Goal: Task Accomplishment & Management: Complete application form

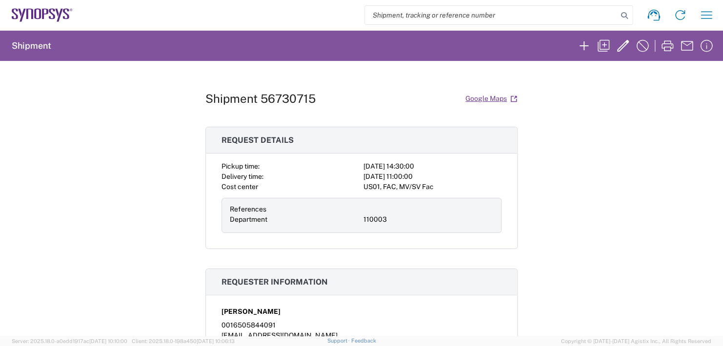
scroll to position [195, 0]
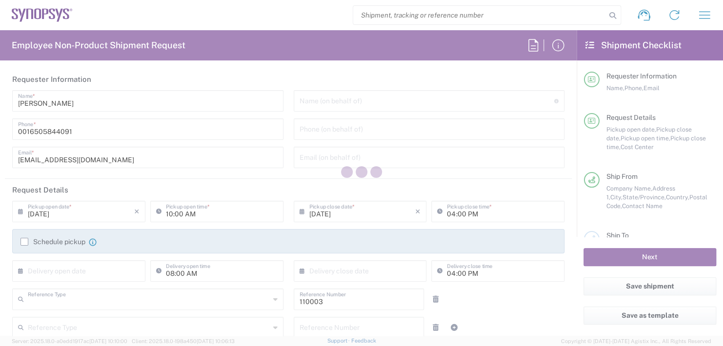
type input "Department"
type input "US01, FAC, MV/SV Fac 110003"
type input "California"
type input "United States"
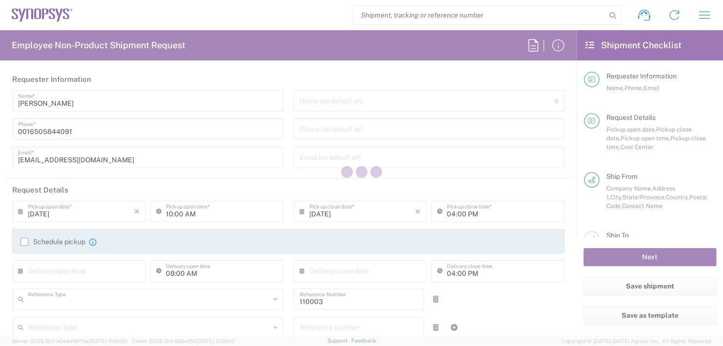
type input "Delivered at Place"
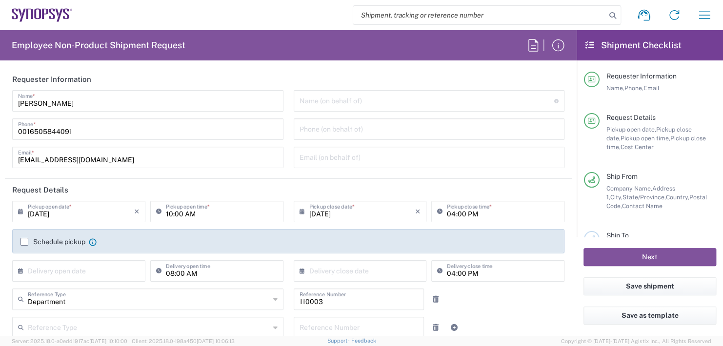
type input "Headquarters USSV"
click at [331, 100] on input "text" at bounding box center [427, 100] width 255 height 17
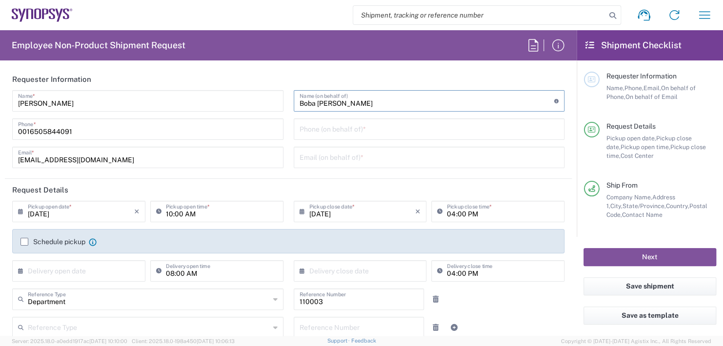
scroll to position [98, 0]
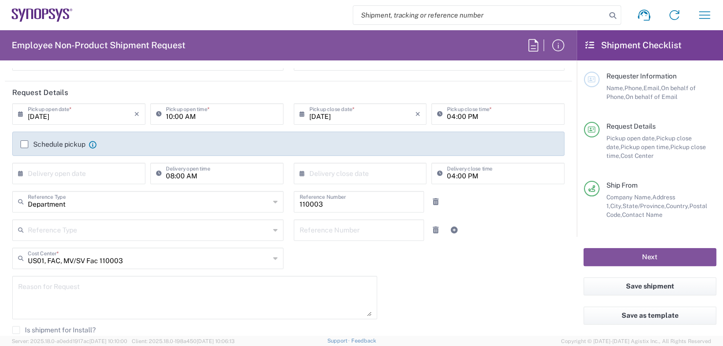
type input "Boba Mehic"
click at [207, 112] on input "10:00 AM" at bounding box center [222, 113] width 112 height 17
type input "1"
type input "02:30 PM"
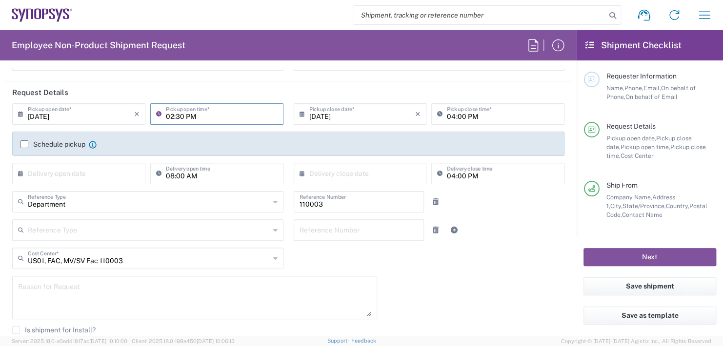
click at [490, 112] on input "04:00 PM" at bounding box center [503, 113] width 112 height 17
click at [480, 117] on input "04:00 PM" at bounding box center [503, 113] width 112 height 17
type input "0"
type input "02:30 PM"
click at [59, 177] on input "text" at bounding box center [81, 172] width 106 height 17
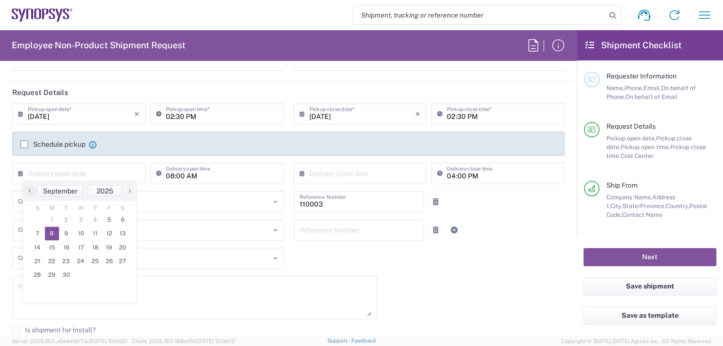
click at [51, 234] on span "8" at bounding box center [52, 234] width 15 height 14
type input "09/08/2025"
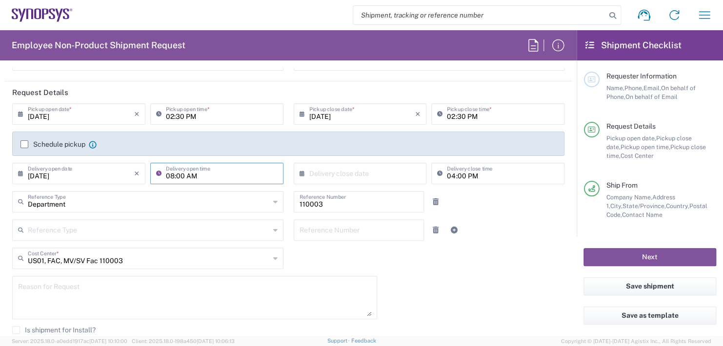
click at [198, 171] on input "08:00 AM" at bounding box center [222, 172] width 112 height 17
type input "0"
type input "11:00 AM"
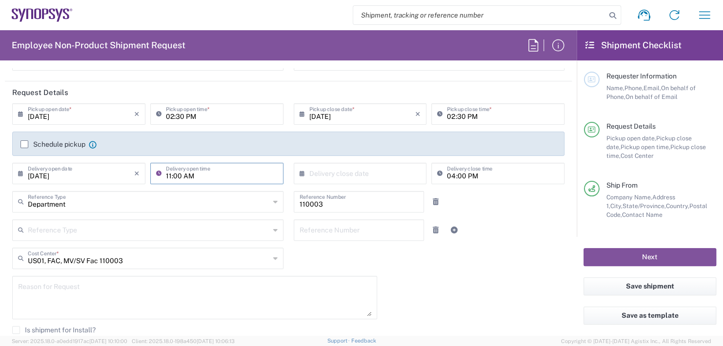
click at [350, 177] on input "text" at bounding box center [362, 172] width 106 height 17
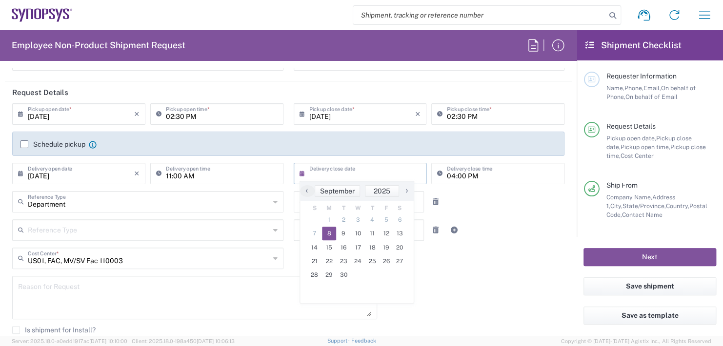
click at [332, 233] on span "8" at bounding box center [329, 234] width 15 height 14
type input "09/08/2025"
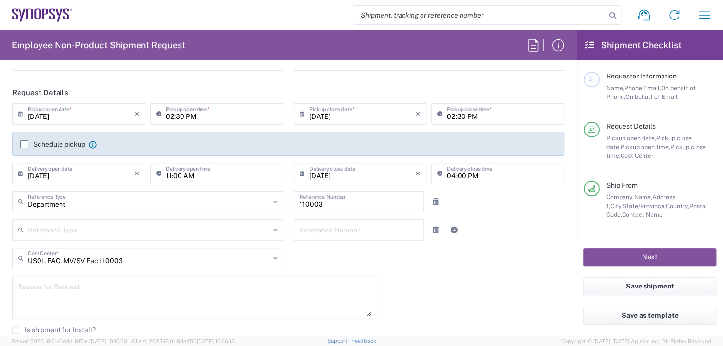
click at [481, 173] on input "04:00 PM" at bounding box center [503, 172] width 112 height 17
type input "0"
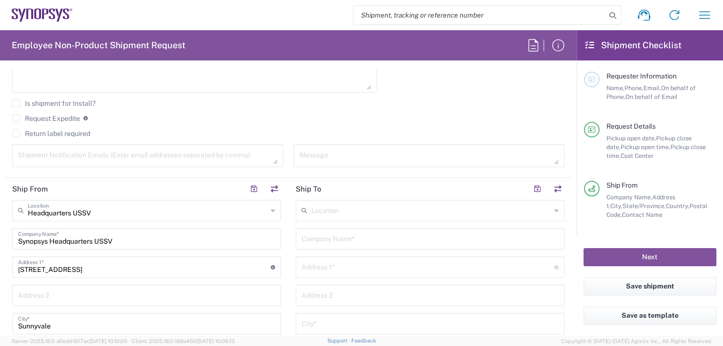
scroll to position [341, 0]
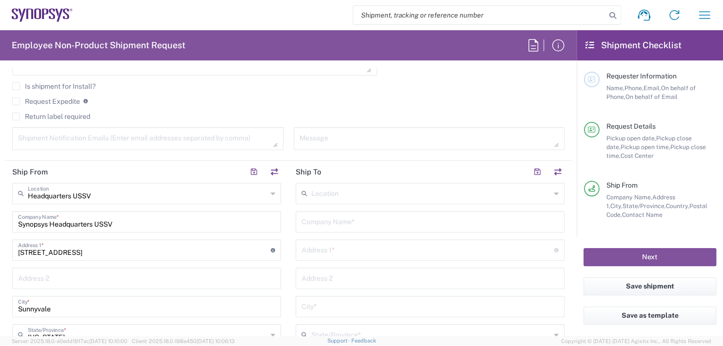
type input "11:00 AM"
click at [319, 222] on input "text" at bounding box center [429, 221] width 257 height 17
click at [357, 220] on input "Wells Fargo Bank lockbox" at bounding box center [429, 221] width 257 height 17
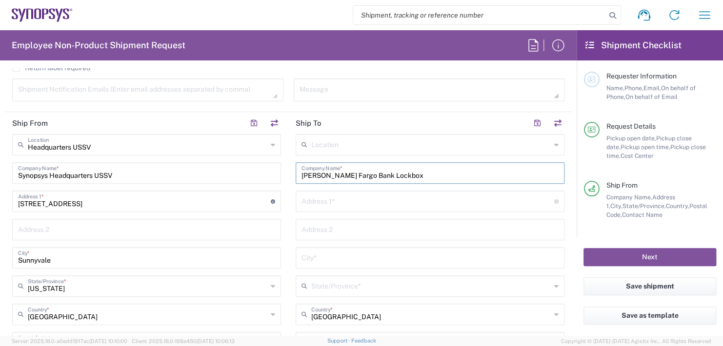
type input "Wells Fargo Bank Lockbox"
click at [307, 202] on input "text" at bounding box center [427, 200] width 253 height 17
type input "3440 Flair Drive"
type input "[EMAIL_ADDRESS][DOMAIN_NAME]"
type input "Suite 302B"
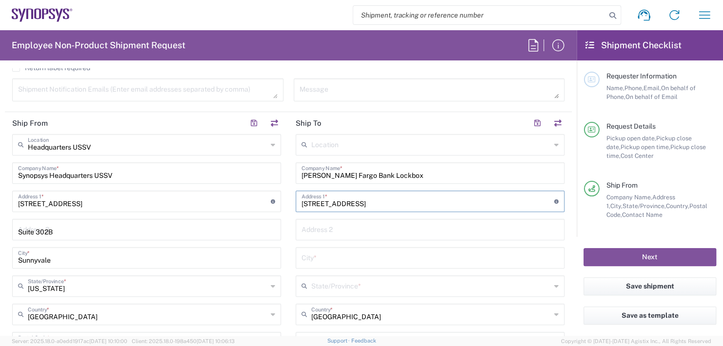
type input "Suite 302B"
type input "El Monte,"
type input "California"
type input "91731"
type input "6265721196"
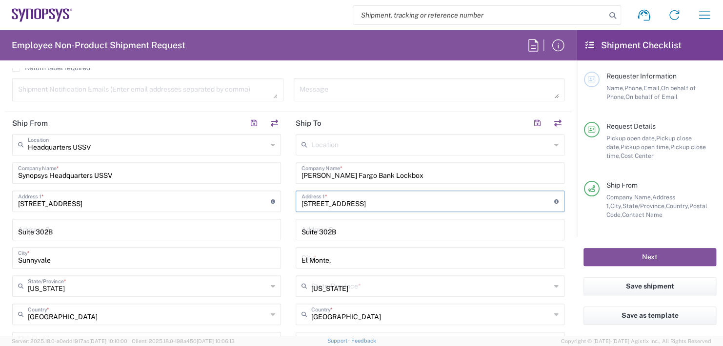
type input "[EMAIL_ADDRESS][DOMAIN_NAME]"
click at [0, 0] on span "Austin US26" at bounding box center [0, 0] width 0 height 0
type input "Austin US26"
type input "Synopsys Inc"
type input "1301 S Mopac Expy"
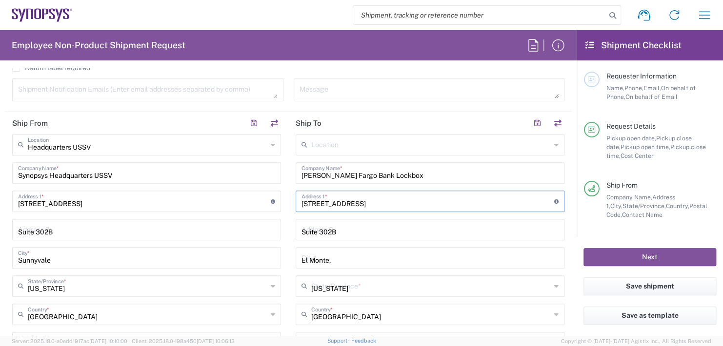
type input "Building 4, Suite 200"
type input "Austin"
type input "Texas"
type input "78746"
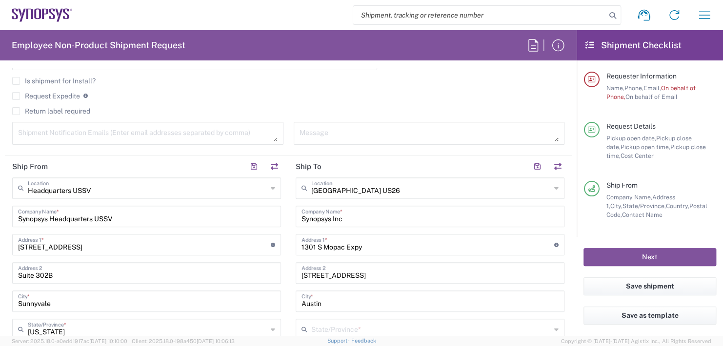
scroll to position [350, 0]
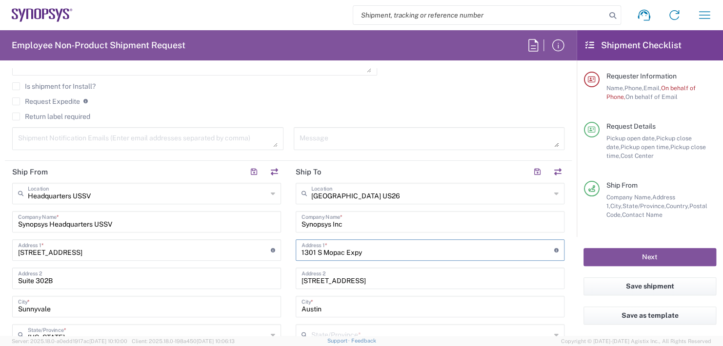
drag, startPoint x: 380, startPoint y: 252, endPoint x: 205, endPoint y: 264, distance: 174.6
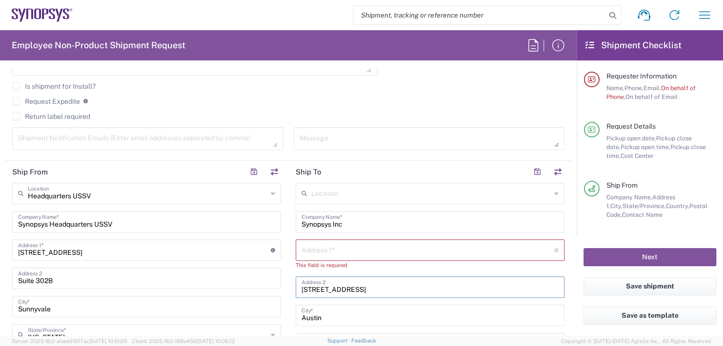
drag, startPoint x: 406, startPoint y: 293, endPoint x: 112, endPoint y: 340, distance: 297.8
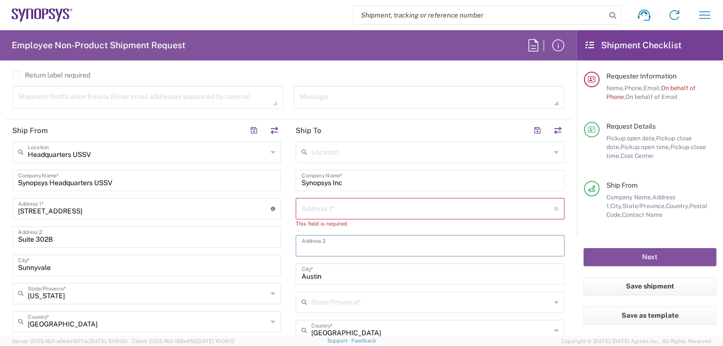
scroll to position [448, 0]
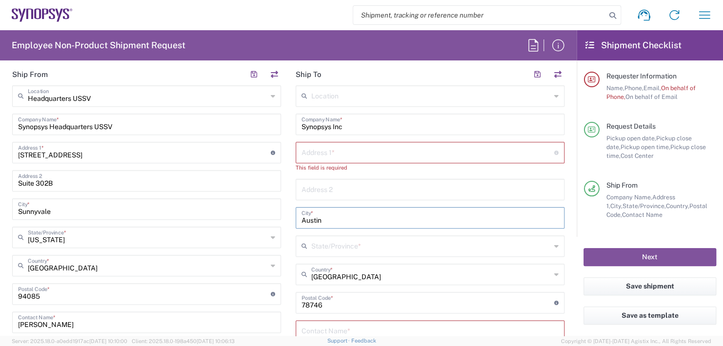
drag, startPoint x: 334, startPoint y: 218, endPoint x: 106, endPoint y: 218, distance: 227.8
click at [107, 216] on div "Ship From Headquarters USSV Location Headquarters USSV Aachen DE04 Agrate Brian…" at bounding box center [288, 280] width 567 height 434
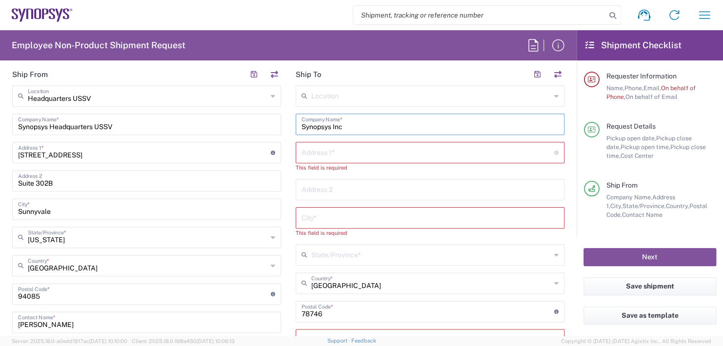
drag, startPoint x: 346, startPoint y: 122, endPoint x: 247, endPoint y: 124, distance: 99.0
click at [248, 122] on div "Ship From Headquarters USSV Location Headquarters USSV Aachen DE04 Agrate Brian…" at bounding box center [288, 284] width 567 height 442
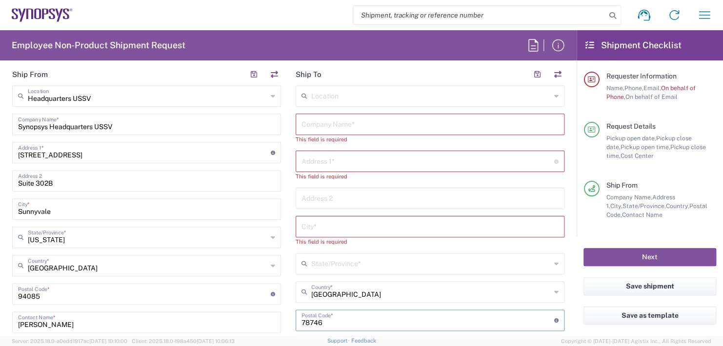
drag, startPoint x: 335, startPoint y: 321, endPoint x: 89, endPoint y: 307, distance: 246.3
click at [96, 307] on div "Ship From Headquarters USSV Location Headquarters USSV Aachen DE04 Agrate Brian…" at bounding box center [288, 288] width 567 height 451
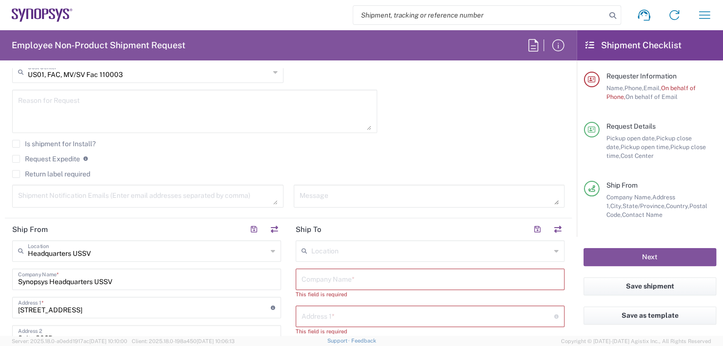
scroll to position [350, 0]
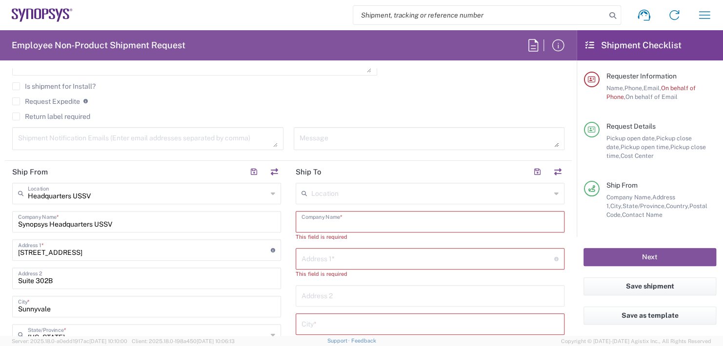
click at [319, 220] on input "text" at bounding box center [429, 221] width 257 height 17
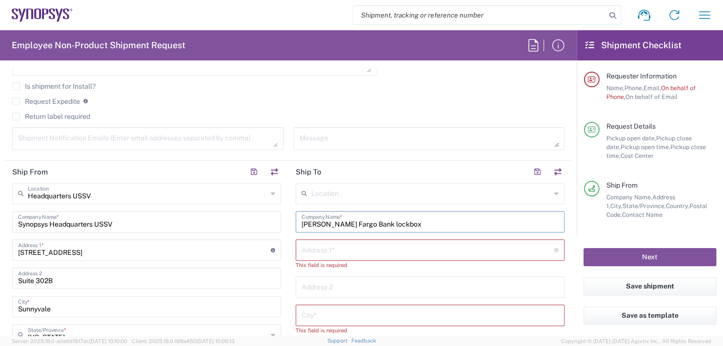
click at [356, 219] on input "Wells Fargo Bank lockbox" at bounding box center [429, 221] width 257 height 17
type input "Wells Fargo Bank Lockbox"
click at [325, 257] on div "Address 1 * For cross streets use street names with '&' or 'and' in between. Fo…" at bounding box center [430, 250] width 269 height 21
click at [321, 245] on input "text" at bounding box center [427, 249] width 253 height 17
type input "3440 Flair Drive"
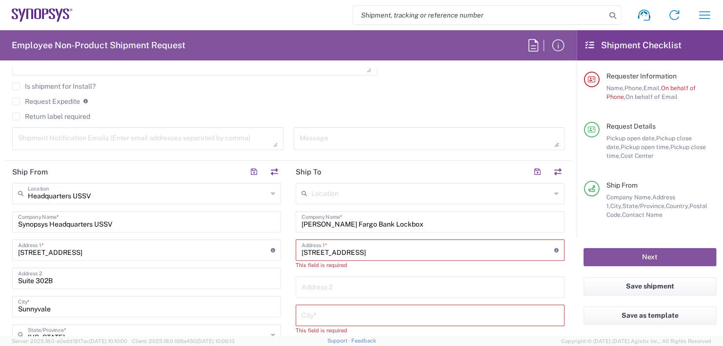
type input "Suite 302B"
type input "El Monte,"
type input "California"
type input "91731"
type input "6265721196"
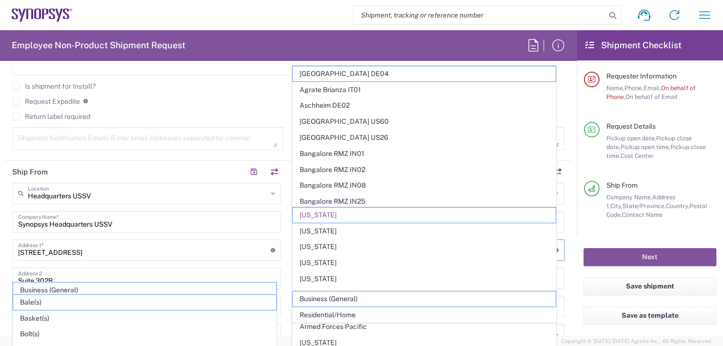
scroll to position [594, 0]
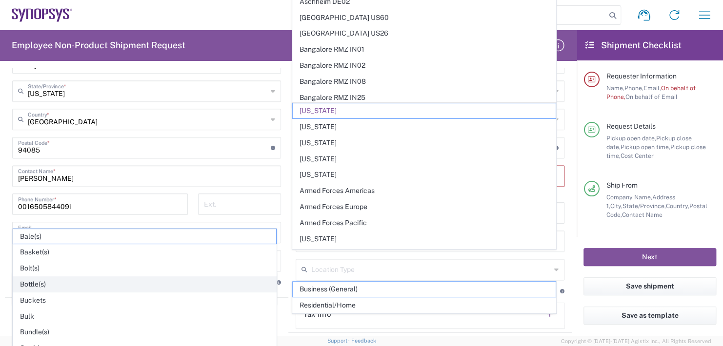
click at [148, 288] on span "Bottle(s)" at bounding box center [144, 284] width 263 height 15
type input "Texas"
type input "Bottle(s)"
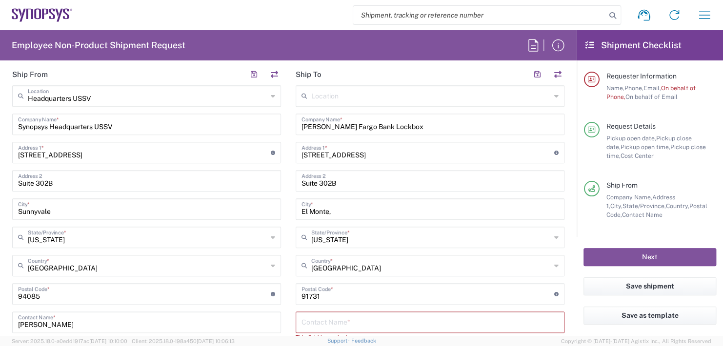
scroll to position [399, 0]
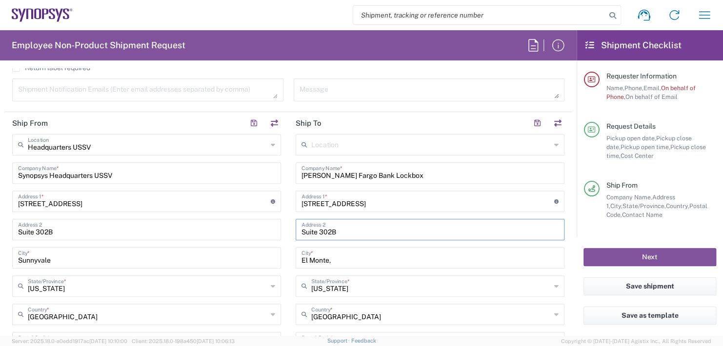
drag, startPoint x: 343, startPoint y: 230, endPoint x: 115, endPoint y: 241, distance: 228.5
click at [115, 241] on div "Ship From Headquarters USSV Location Headquarters USSV Aachen DE04 Agrate Brian…" at bounding box center [288, 320] width 567 height 416
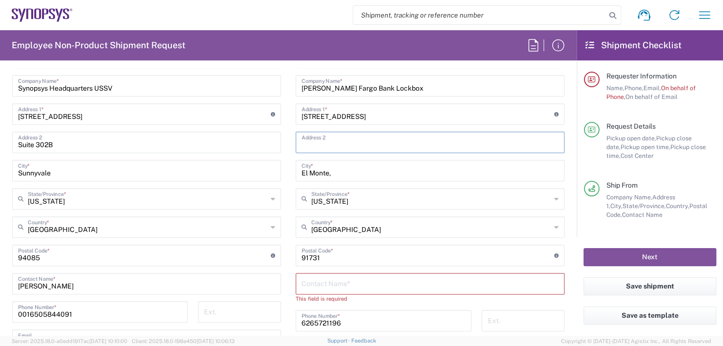
scroll to position [545, 0]
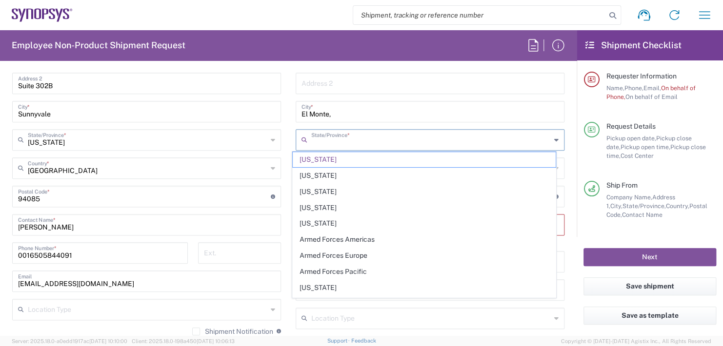
drag, startPoint x: 335, startPoint y: 139, endPoint x: 250, endPoint y: 147, distance: 84.8
click at [262, 143] on div "Ship From Headquarters USSV Location Headquarters USSV Aachen DE04 Agrate Brian…" at bounding box center [288, 174] width 567 height 416
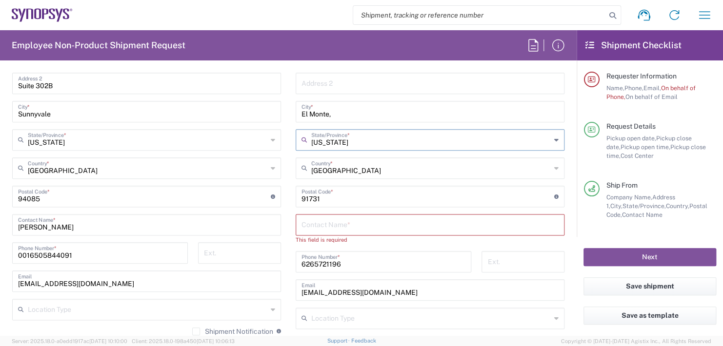
drag, startPoint x: 331, startPoint y: 137, endPoint x: 266, endPoint y: 136, distance: 64.9
click at [264, 136] on div "Ship From Headquarters USSV Location Headquarters USSV Aachen DE04 Agrate Brian…" at bounding box center [288, 174] width 567 height 416
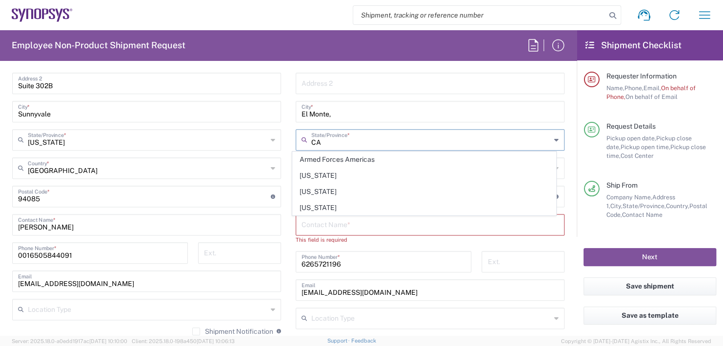
click at [321, 141] on input "CA" at bounding box center [431, 139] width 240 height 17
click at [314, 173] on span "California" at bounding box center [424, 175] width 263 height 15
type input "California"
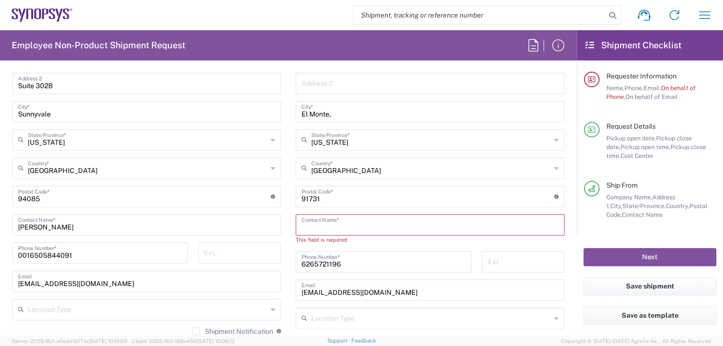
click at [325, 222] on input "text" at bounding box center [429, 224] width 257 height 17
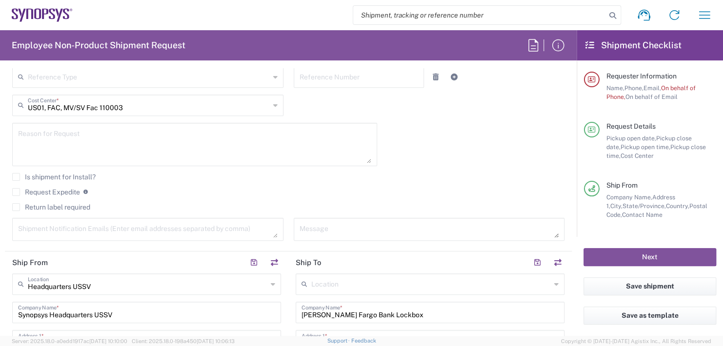
scroll to position [155, 0]
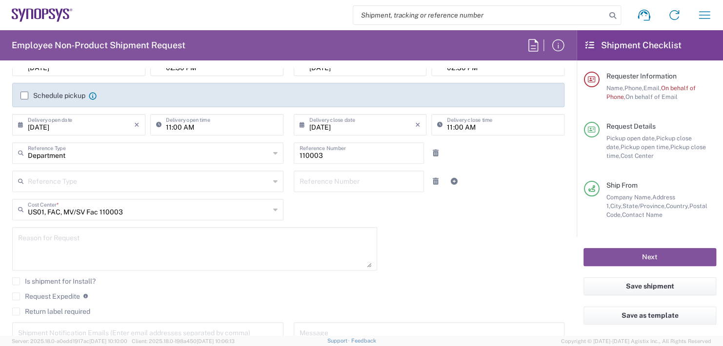
type input "Synopsys Inc., 3175612"
click at [510, 174] on div "Reference Type Customer Ref Department Invoice Number Purchase Order RMA Refere…" at bounding box center [288, 185] width 562 height 28
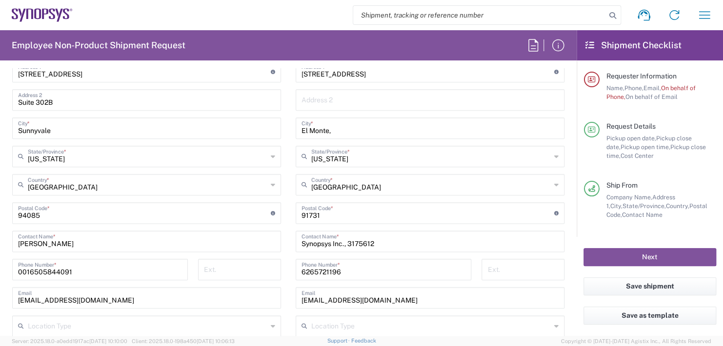
scroll to position [545, 0]
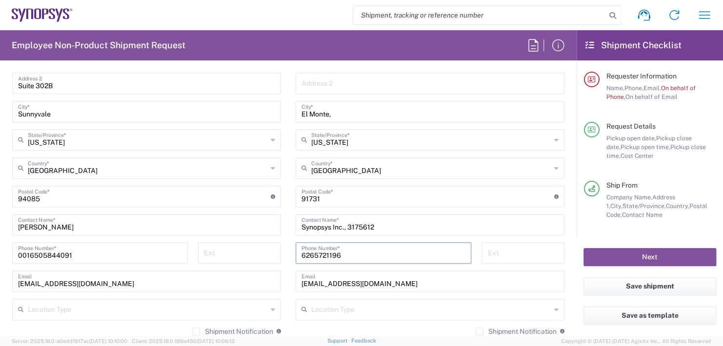
click at [312, 253] on input "6265721196" at bounding box center [383, 252] width 164 height 17
click at [324, 254] on input "626-5721196" at bounding box center [383, 252] width 164 height 17
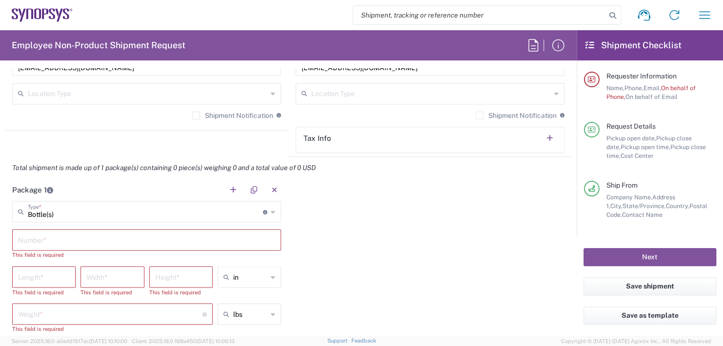
scroll to position [789, 0]
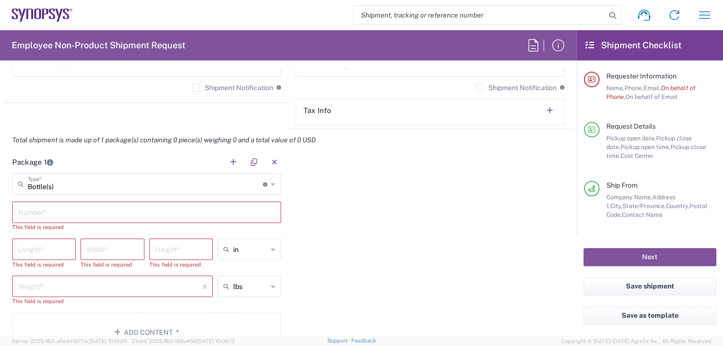
type input "626-572-1196"
click at [35, 203] on input "text" at bounding box center [146, 211] width 257 height 17
click at [511, 241] on div "Package 1 Bottle(s) Type * Material used to package goods Bale(s) Basket(s) Bol…" at bounding box center [288, 255] width 567 height 209
click at [56, 181] on input "Bottle(s)" at bounding box center [145, 183] width 235 height 17
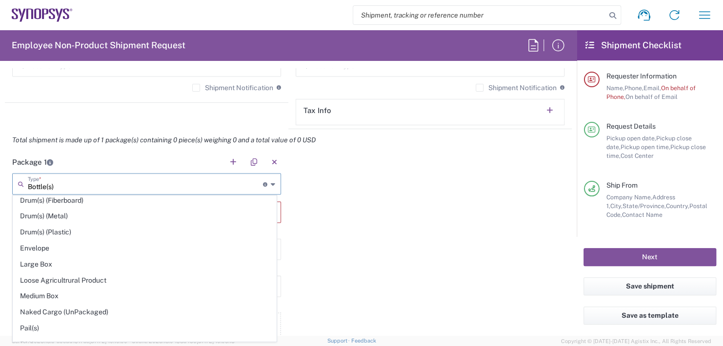
scroll to position [244, 0]
click at [38, 247] on span "Envelope" at bounding box center [144, 247] width 263 height 15
type input "Envelope"
type input "1"
type input "9.5"
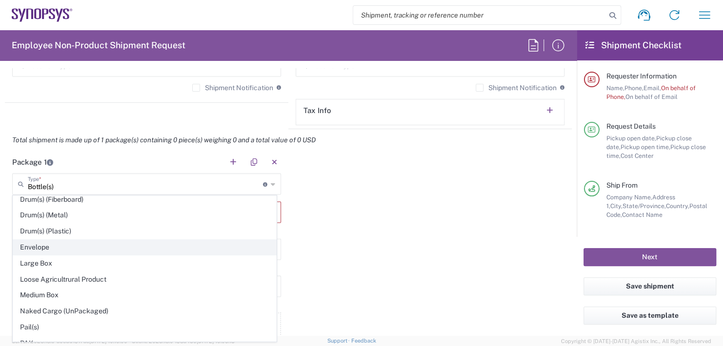
type input "12.5"
type input "0.25"
type input "1"
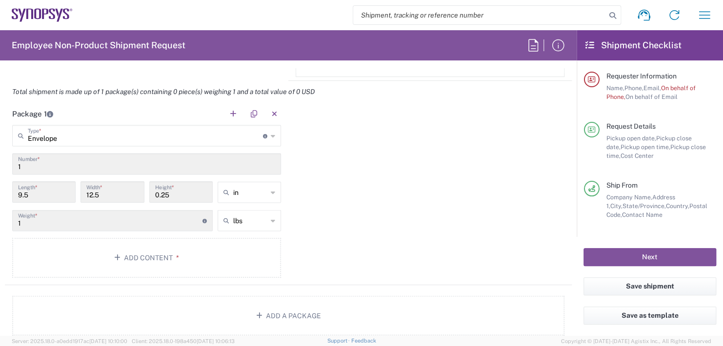
scroll to position [838, 0]
click at [160, 251] on button "Add Content *" at bounding box center [146, 258] width 269 height 40
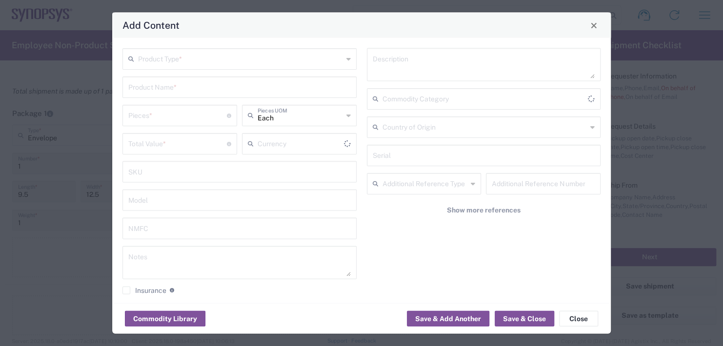
type input "US Dollar"
click at [140, 53] on input "text" at bounding box center [240, 58] width 205 height 17
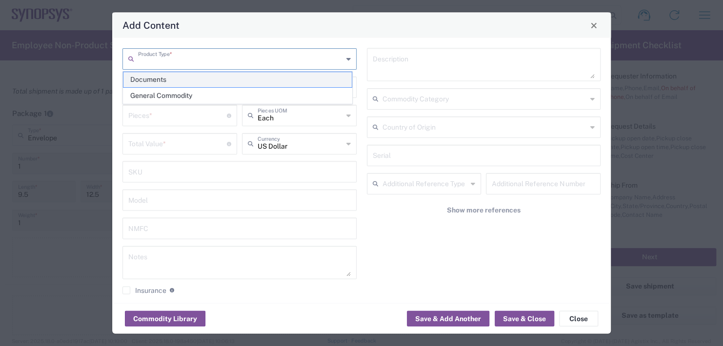
click at [149, 79] on span "Documents" at bounding box center [237, 79] width 228 height 15
type input "Documents"
type input "1"
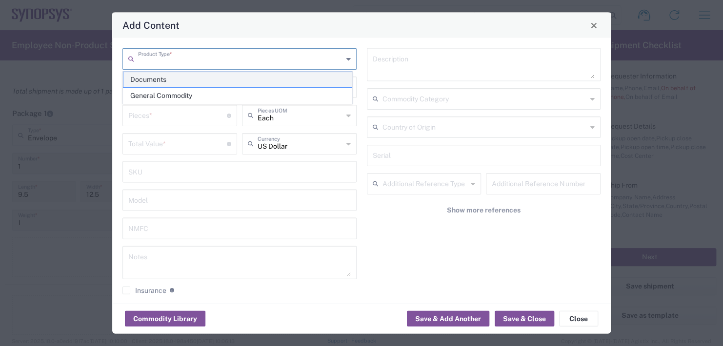
type textarea "Documents"
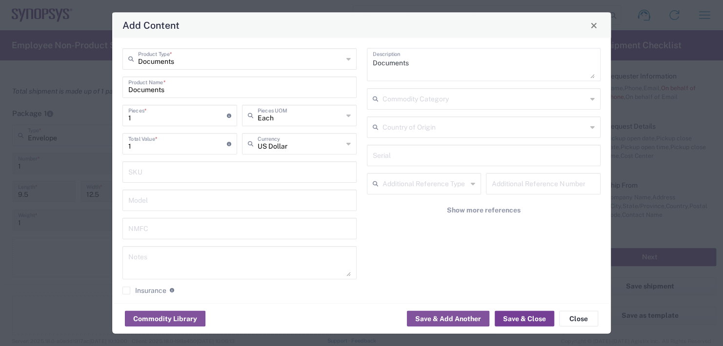
click at [520, 320] on button "Save & Close" at bounding box center [525, 319] width 60 height 16
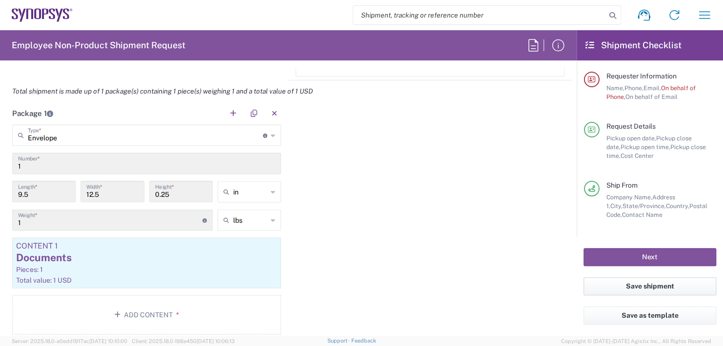
click at [657, 284] on button "Save shipment" at bounding box center [649, 287] width 133 height 18
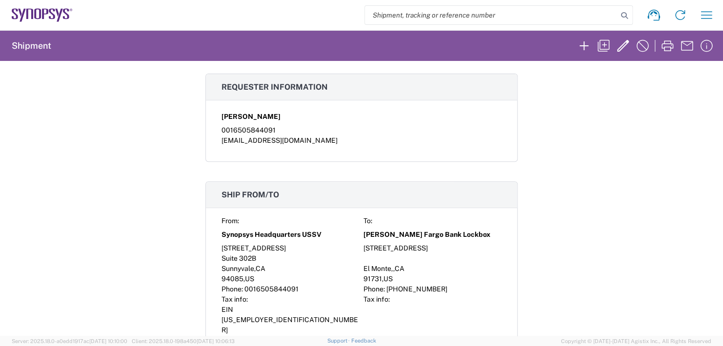
scroll to position [195, 0]
